Goal: Task Accomplishment & Management: Complete application form

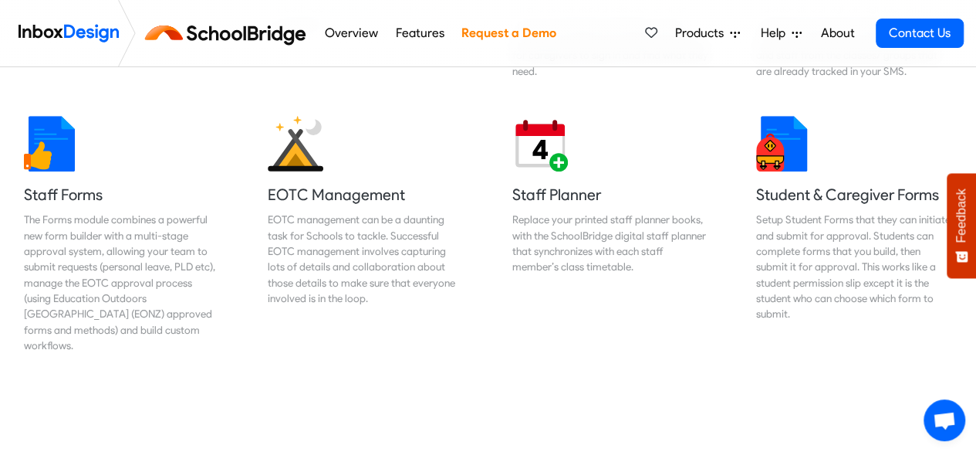
scroll to position [736, 0]
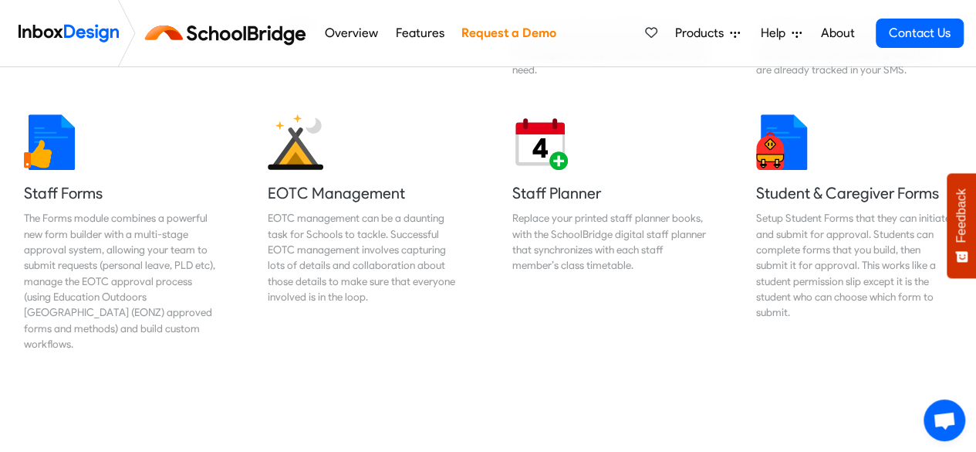
click at [355, 35] on link "Overview" at bounding box center [351, 33] width 62 height 31
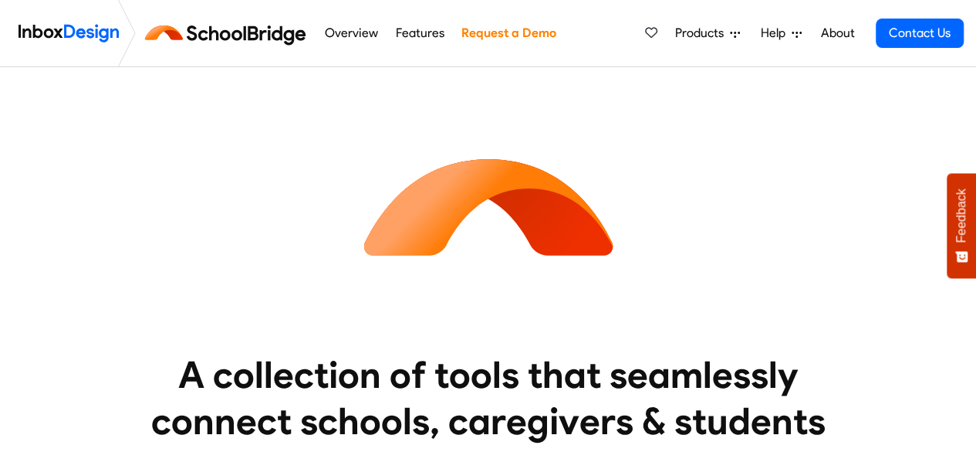
click at [422, 27] on link "Features" at bounding box center [419, 33] width 57 height 31
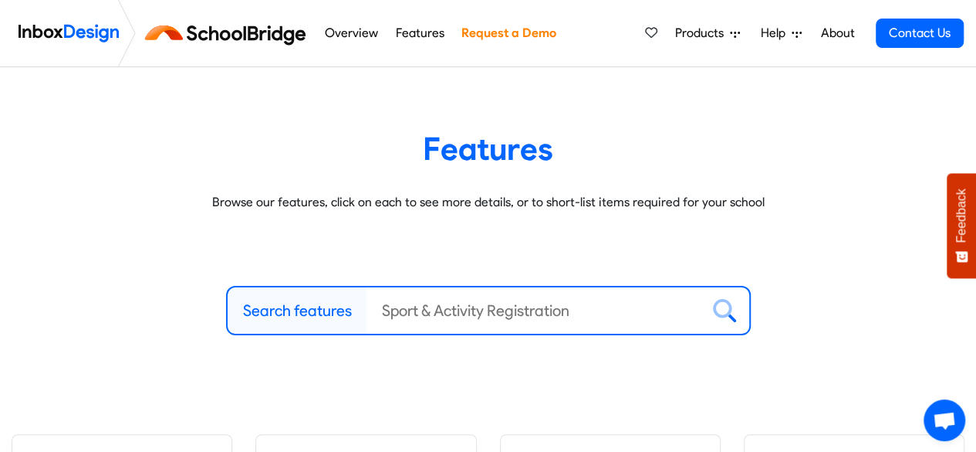
click at [485, 29] on link "Request a Demo" at bounding box center [508, 33] width 103 height 31
